Goal: Information Seeking & Learning: Learn about a topic

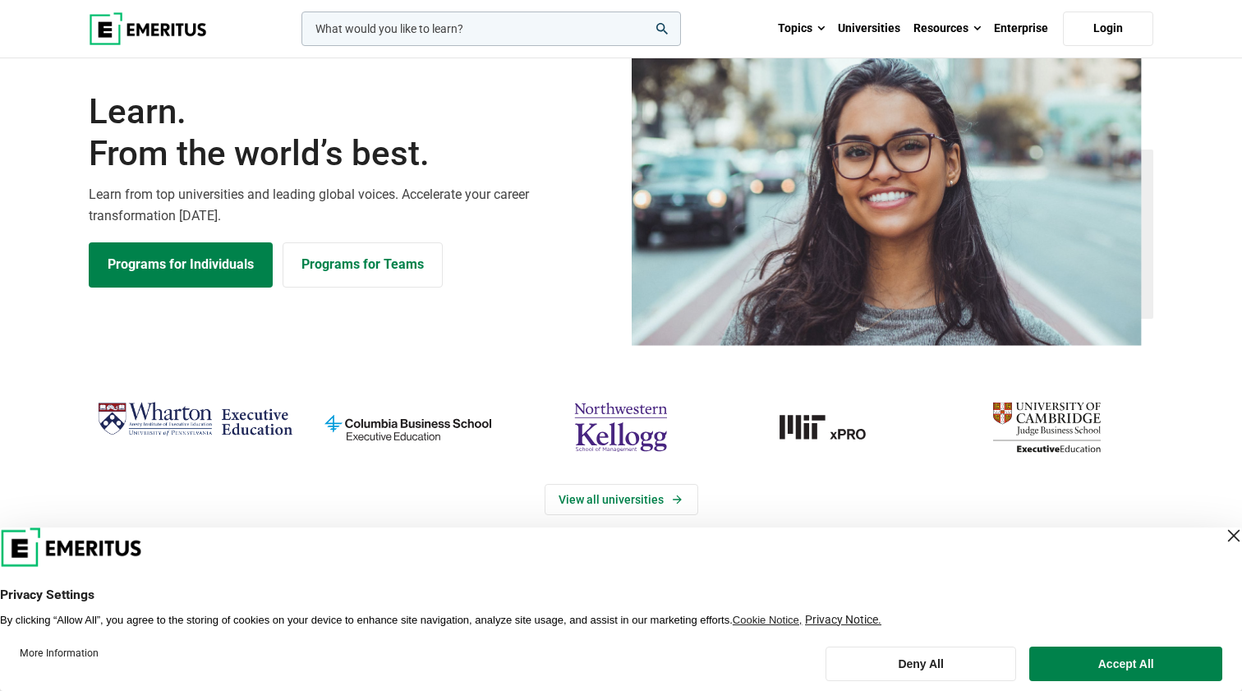
click at [618, 33] on input "woocommerce-product-search-field-0" at bounding box center [492, 29] width 380 height 35
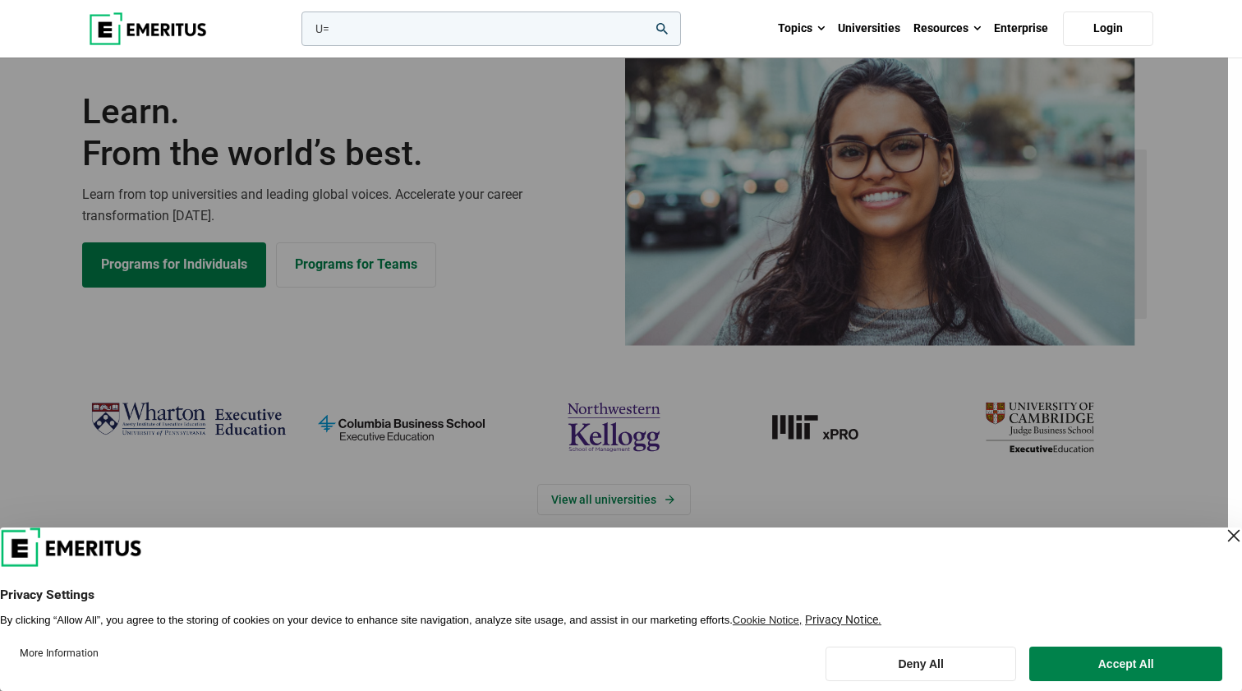
type input "U"
type input "NUS"
click at [298, 33] on button "search" at bounding box center [298, 33] width 0 height 0
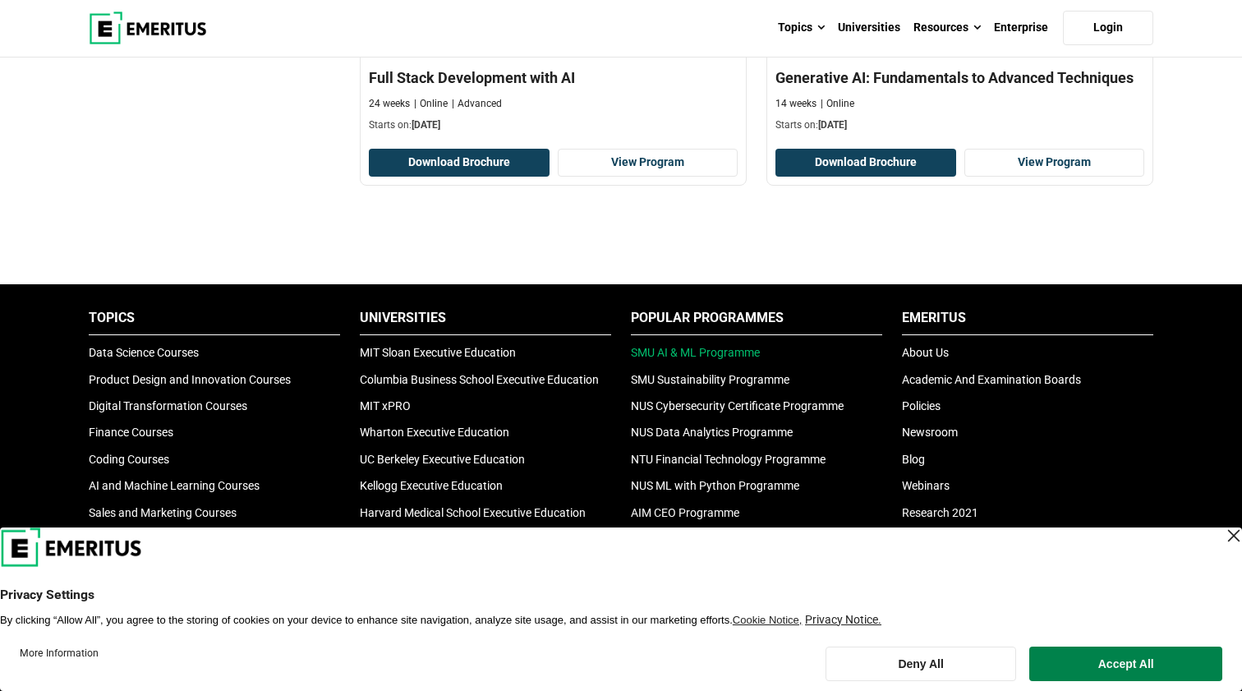
scroll to position [2717, 0]
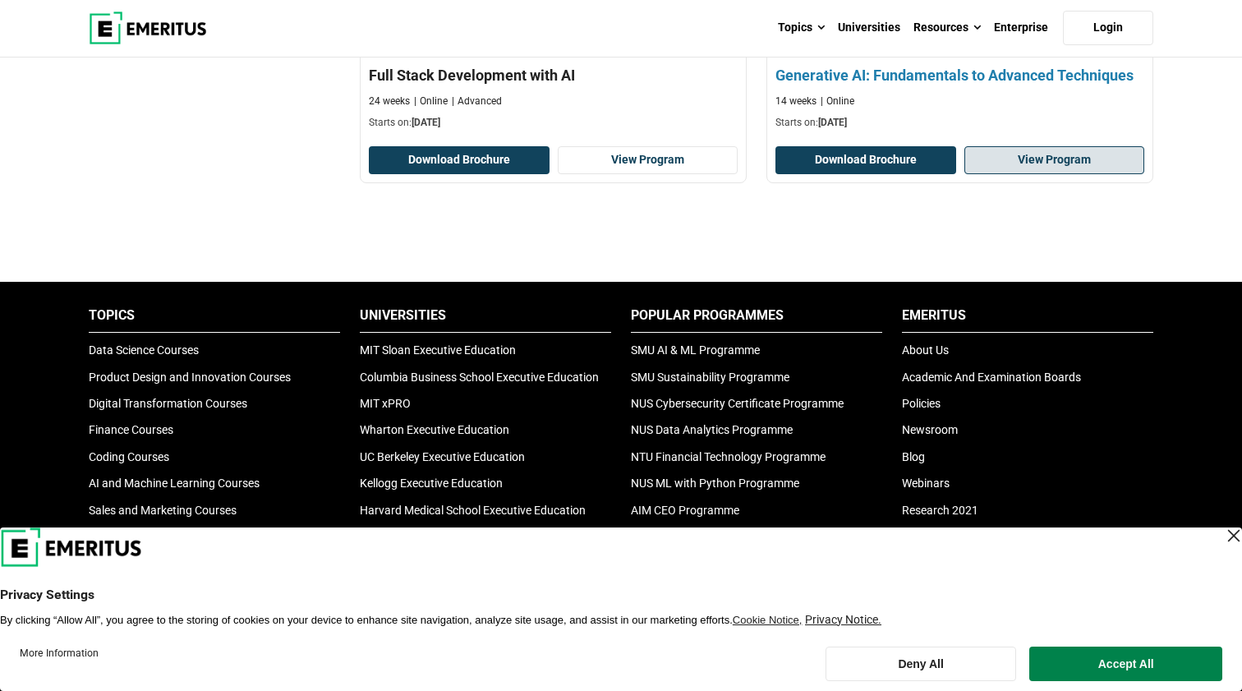
click at [1082, 174] on link "View Program" at bounding box center [1055, 160] width 181 height 28
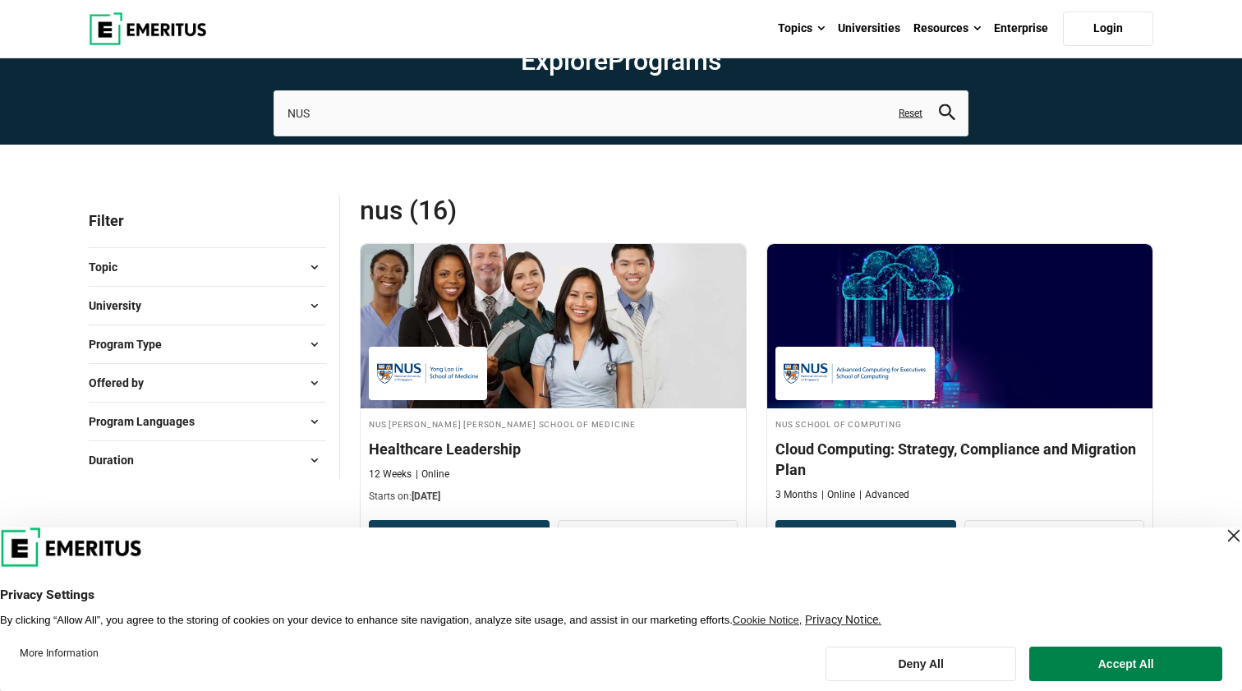
scroll to position [0, 0]
click at [528, 136] on input "NUS" at bounding box center [621, 113] width 695 height 46
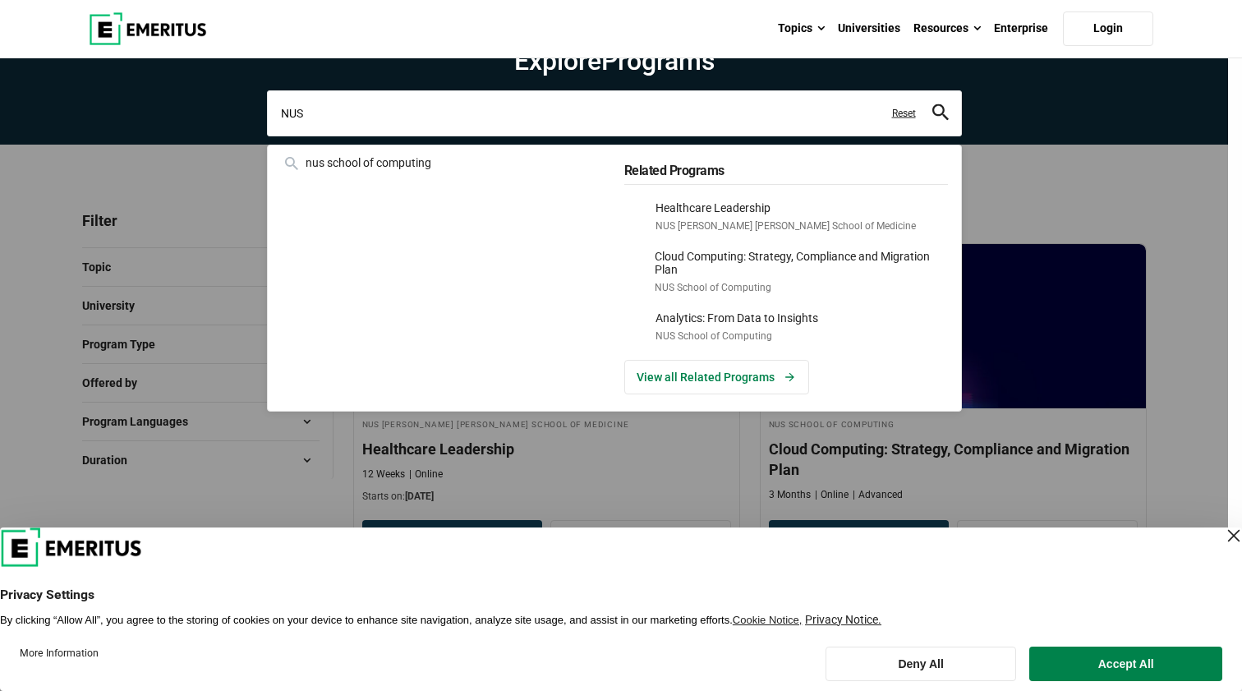
paste input "Full Stack Development with AI programme by NUS School of Computing"
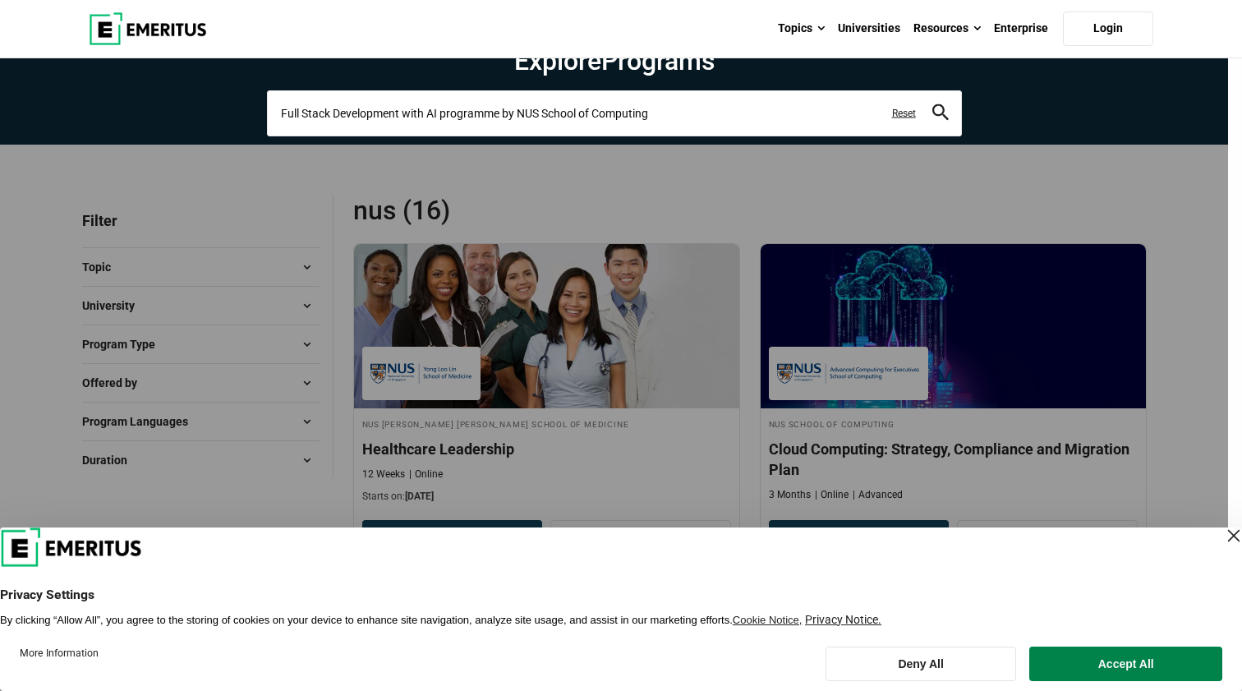
type input "Full Stack Development with AI programme by NUS School of Computing"
click at [940, 122] on button "search" at bounding box center [941, 113] width 16 height 19
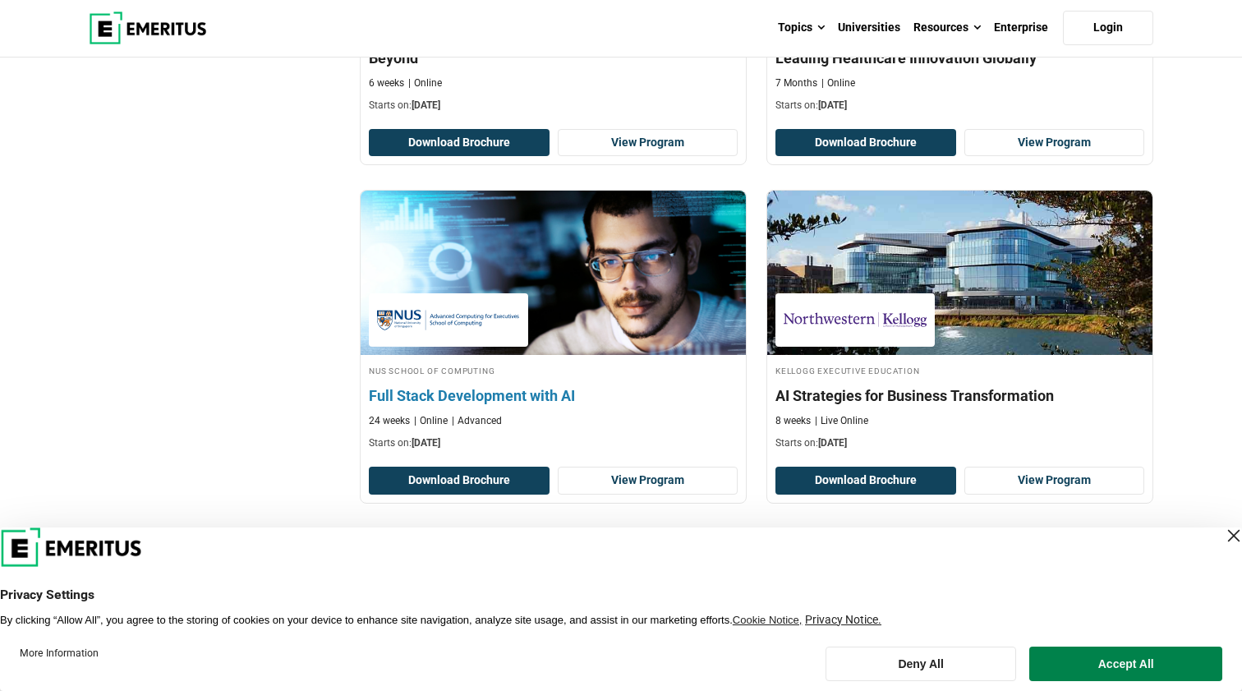
scroll to position [1874, 0]
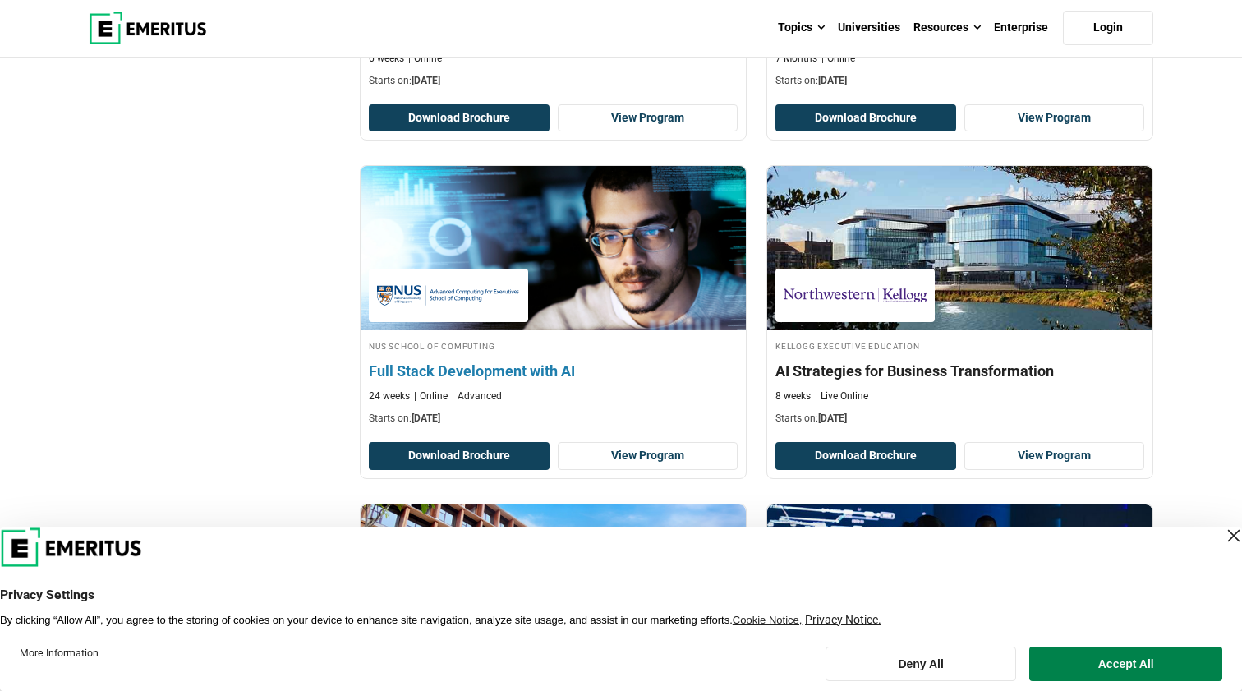
click at [588, 307] on img at bounding box center [554, 248] width 424 height 181
